Goal: Information Seeking & Learning: Learn about a topic

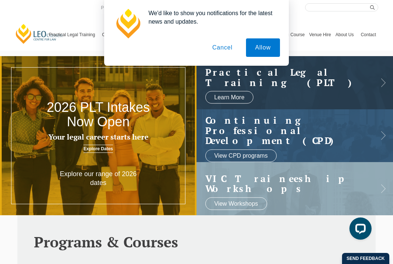
click at [229, 52] on button "Cancel" at bounding box center [222, 47] width 39 height 18
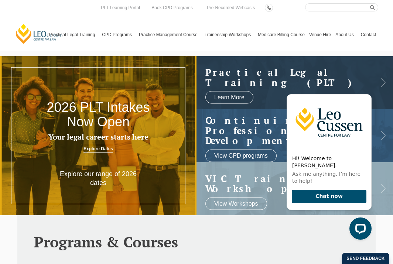
click at [120, 124] on h2 "2026 PLT Intakes Now Open" at bounding box center [98, 114] width 118 height 29
click at [105, 147] on link "Explore Dates" at bounding box center [98, 149] width 30 height 8
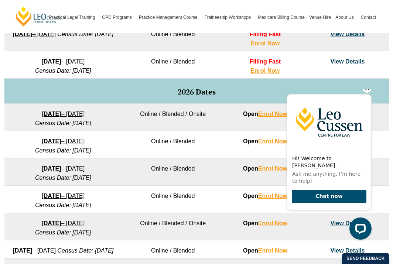
click at [370, 92] on icon "Hide greeting" at bounding box center [366, 88] width 9 height 9
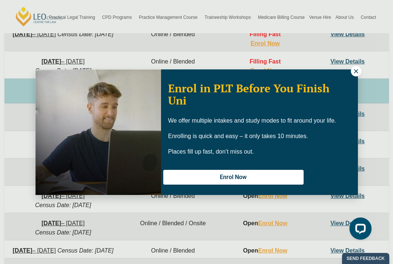
click at [354, 70] on icon at bounding box center [355, 71] width 7 height 7
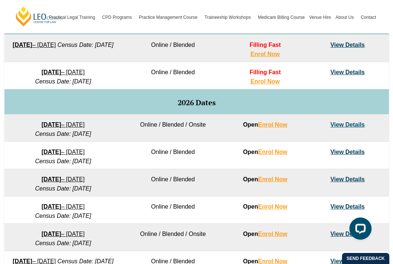
scroll to position [407, 0]
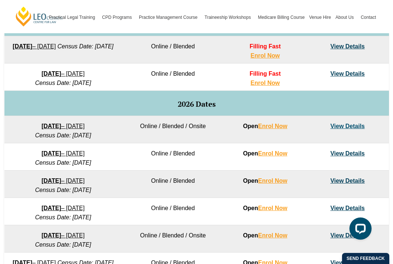
click at [353, 75] on link "View Details" at bounding box center [347, 73] width 34 height 6
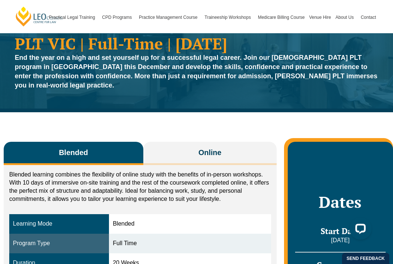
scroll to position [28, 0]
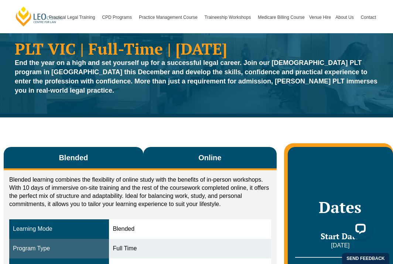
click at [196, 147] on button "Online" at bounding box center [209, 158] width 133 height 23
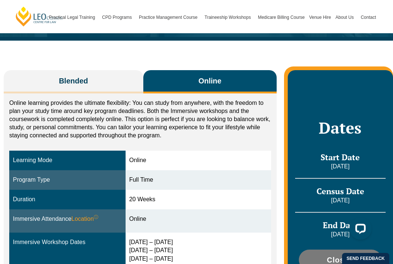
scroll to position [105, 0]
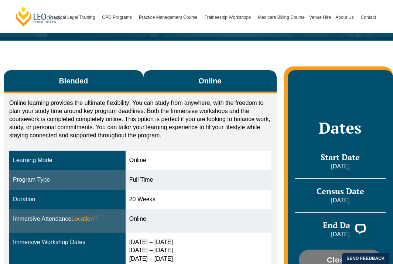
click at [98, 71] on button "Blended" at bounding box center [73, 81] width 139 height 23
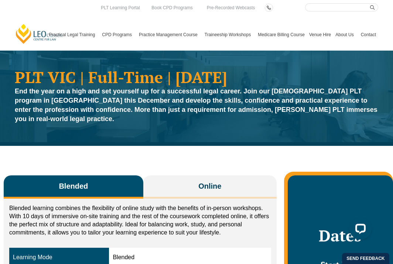
scroll to position [0, 0]
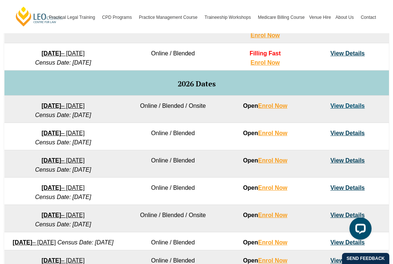
scroll to position [428, 0]
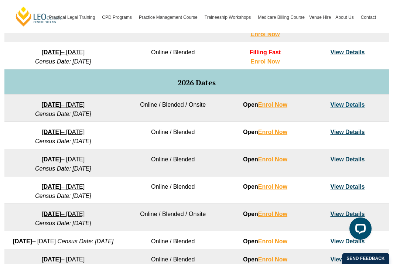
click at [343, 107] on link "View Details" at bounding box center [347, 104] width 34 height 6
